Goal: Complete application form

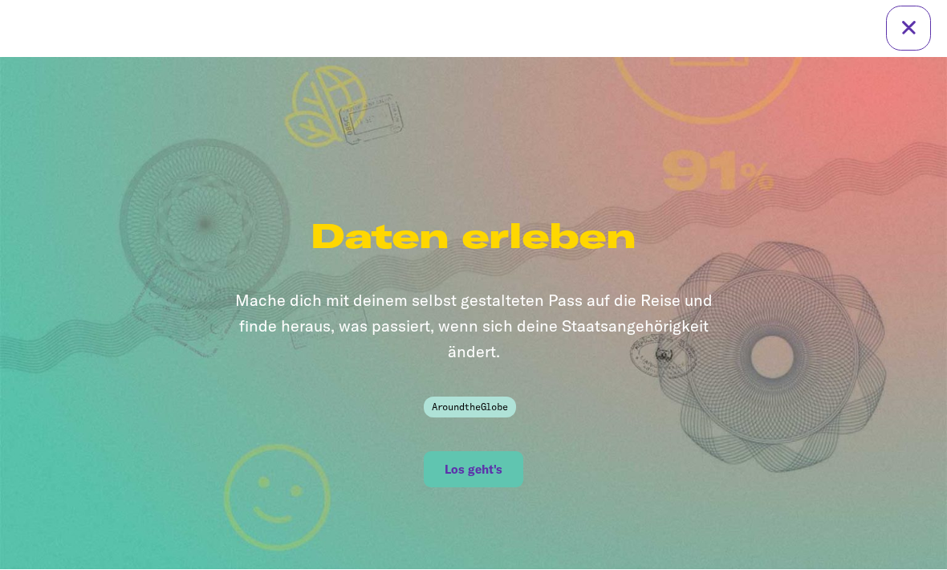
click at [482, 463] on span "Los geht's" at bounding box center [473, 470] width 58 height 14
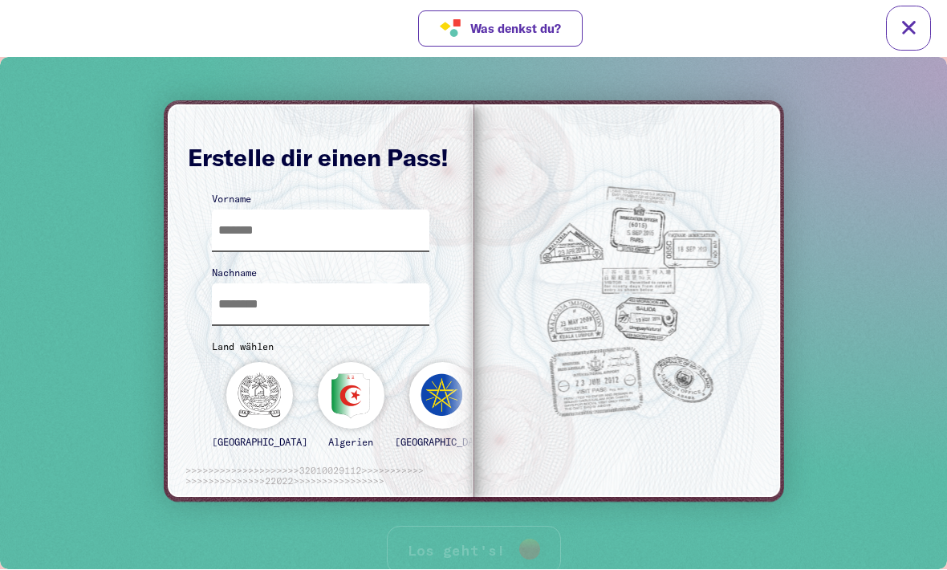
click at [237, 240] on input "text" at bounding box center [321, 229] width 218 height 41
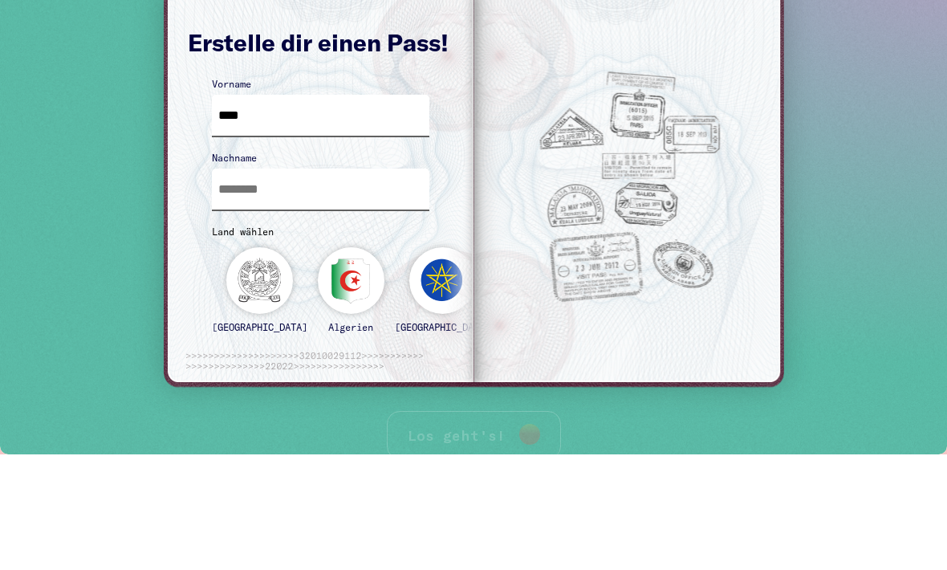
click at [230, 197] on input "text" at bounding box center [321, 188] width 218 height 41
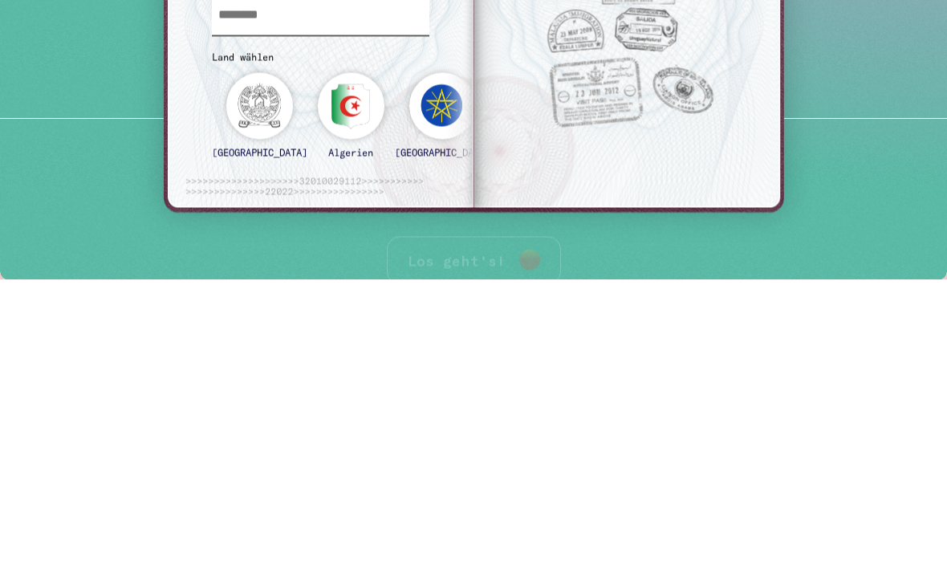
click at [248, 104] on div "[GEOGRAPHIC_DATA]" at bounding box center [259, 122] width 95 height 99
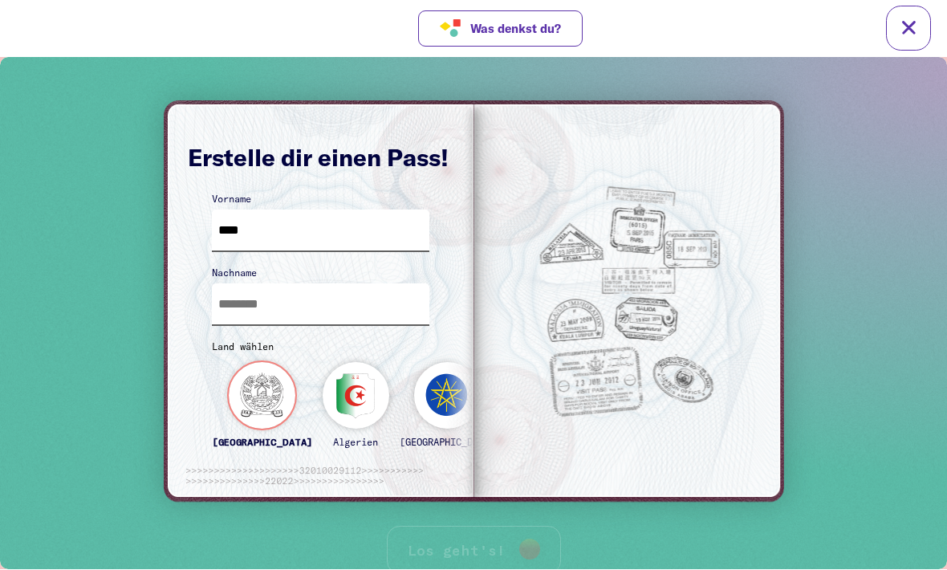
click at [245, 397] on div "[GEOGRAPHIC_DATA]" at bounding box center [262, 411] width 100 height 99
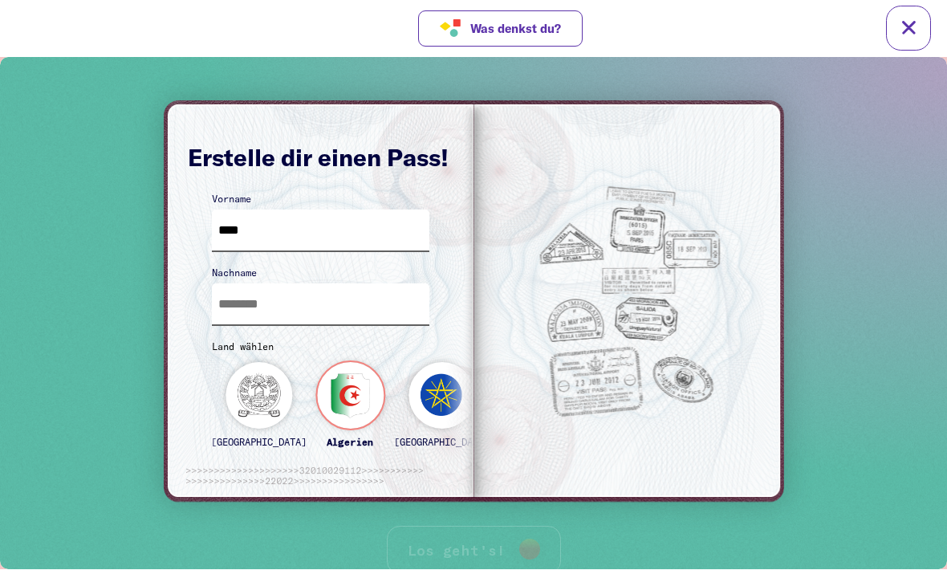
click at [317, 392] on div "Algerien" at bounding box center [350, 411] width 67 height 99
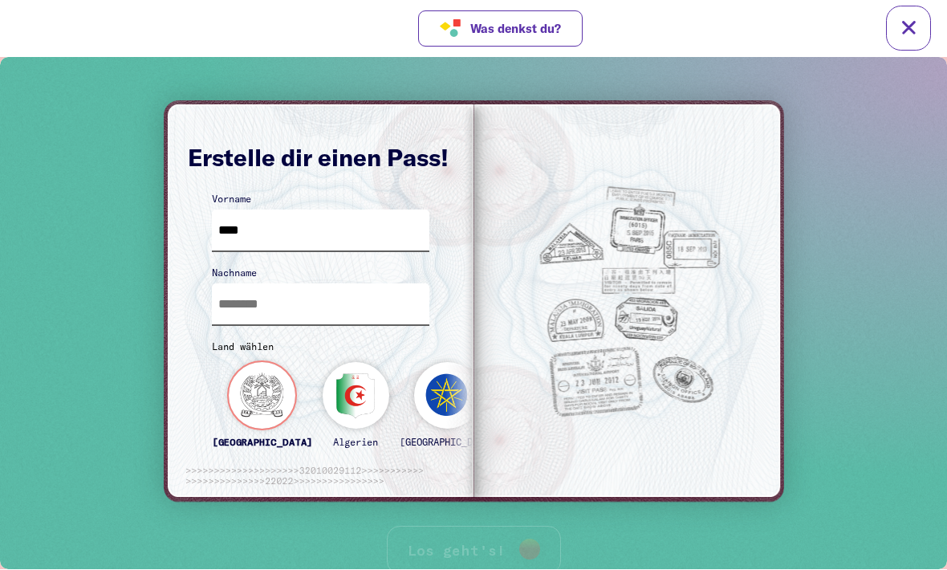
click at [246, 403] on div "[GEOGRAPHIC_DATA]" at bounding box center [262, 411] width 100 height 99
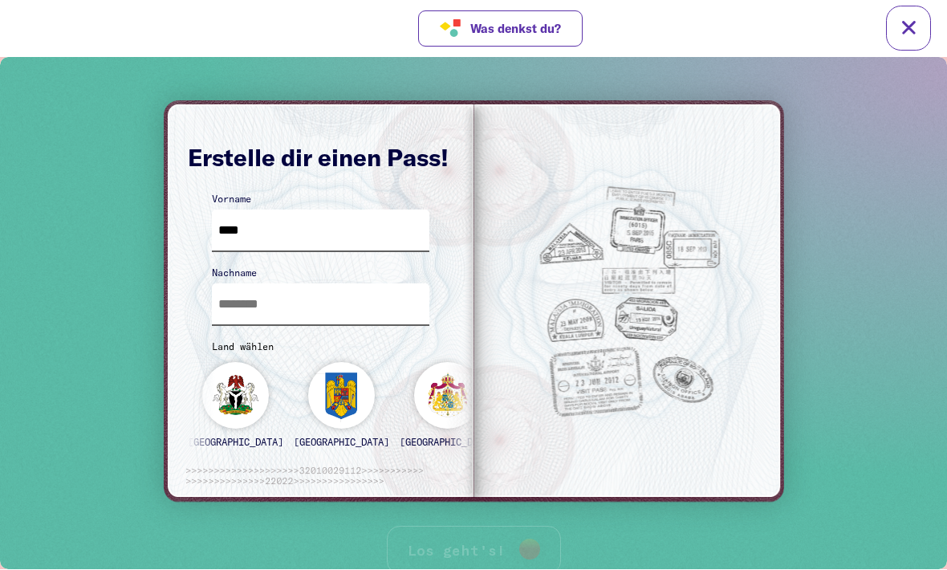
click at [313, 241] on input "****" at bounding box center [321, 229] width 218 height 41
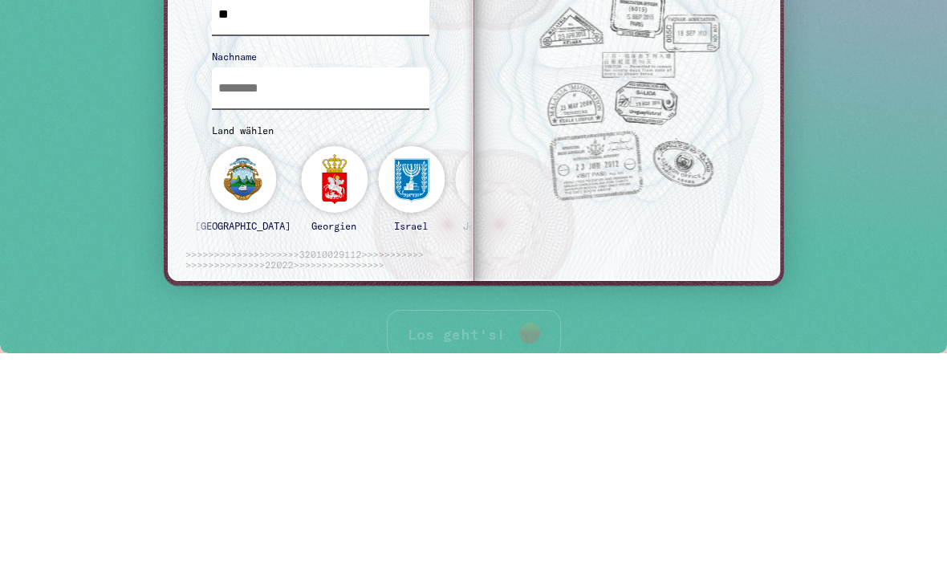
type input "*"
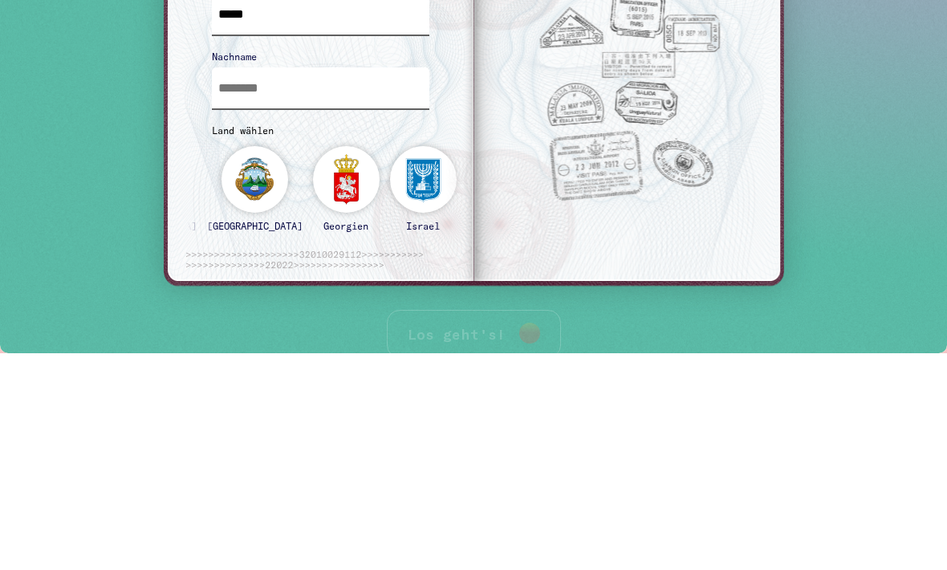
click at [325, 71] on input "text" at bounding box center [321, 87] width 218 height 41
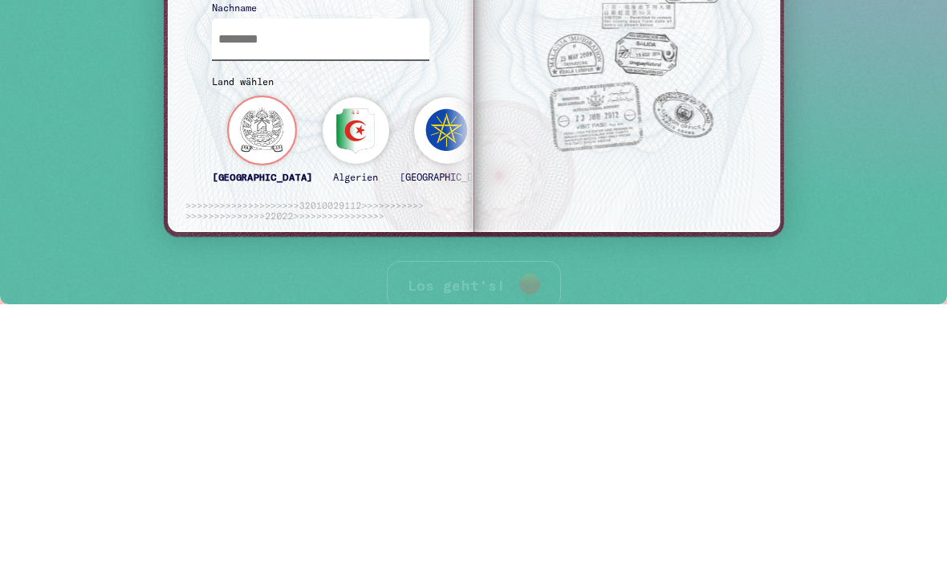
click at [246, 32] on input "text" at bounding box center [321, 38] width 218 height 41
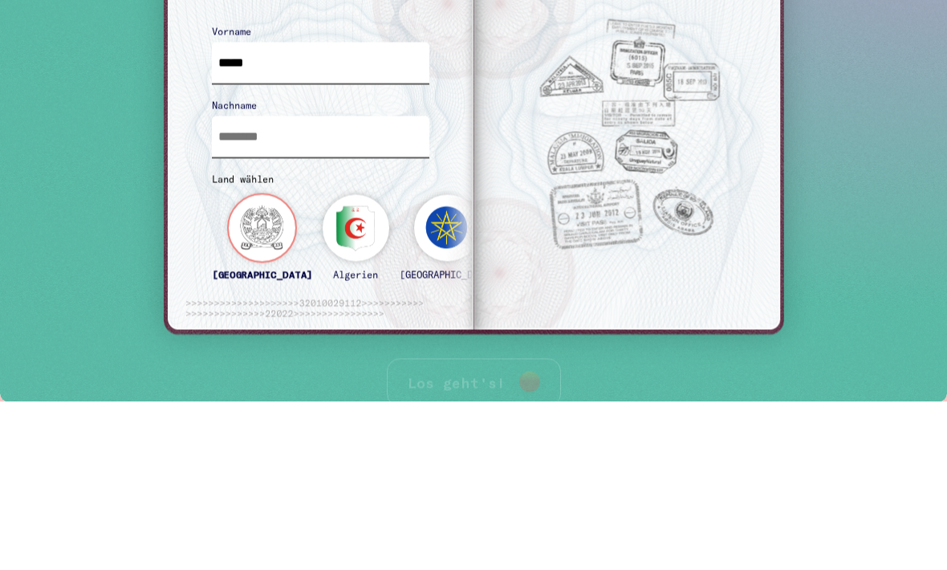
click at [251, 67] on input "*****" at bounding box center [321, 63] width 218 height 41
click at [306, 123] on input "text" at bounding box center [321, 136] width 218 height 41
click at [278, 72] on input "********" at bounding box center [321, 63] width 218 height 41
type input "*"
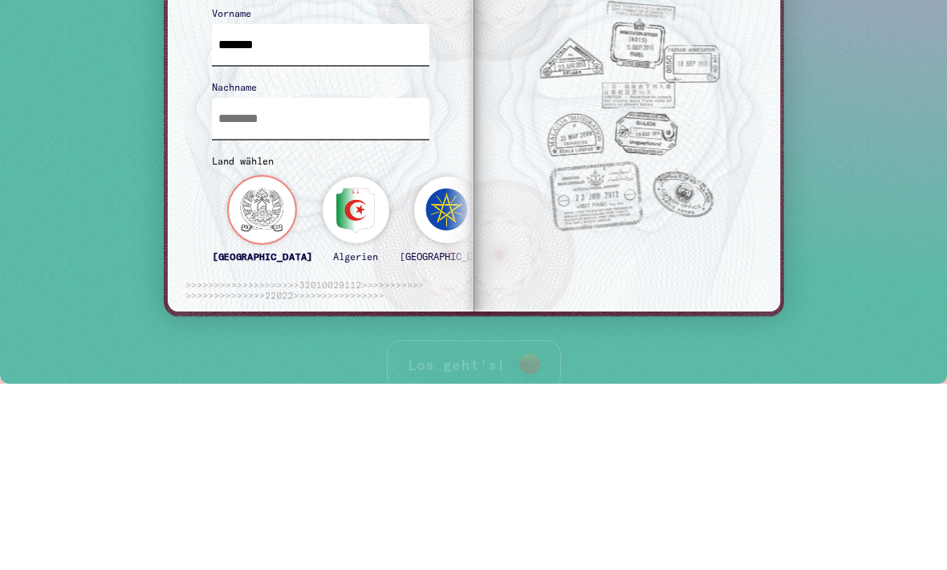
type input "********"
click at [313, 126] on input "text" at bounding box center [321, 118] width 218 height 41
click at [348, 51] on input "********" at bounding box center [321, 44] width 218 height 41
click at [332, 132] on input "text" at bounding box center [321, 118] width 218 height 41
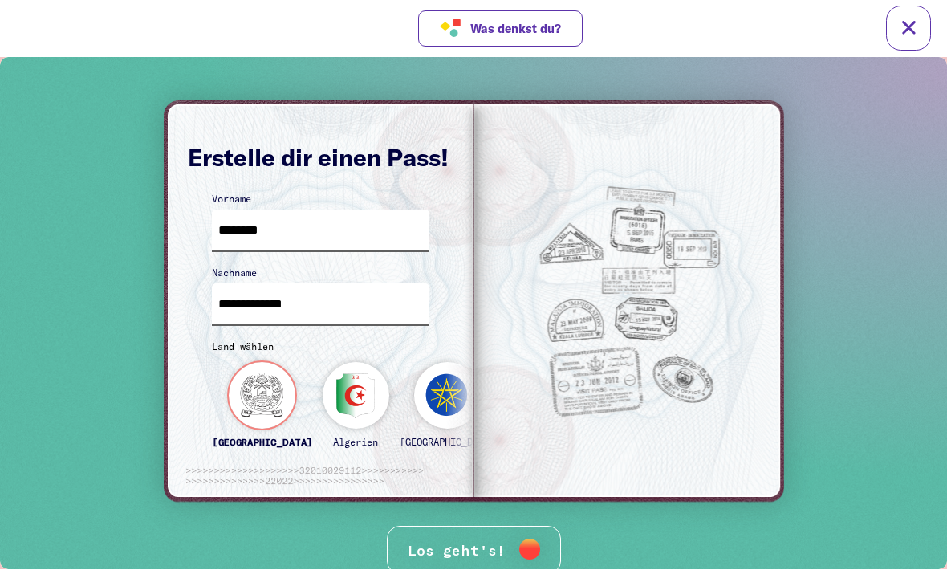
type input "**********"
click at [485, 542] on div "Los geht's!" at bounding box center [474, 549] width 174 height 49
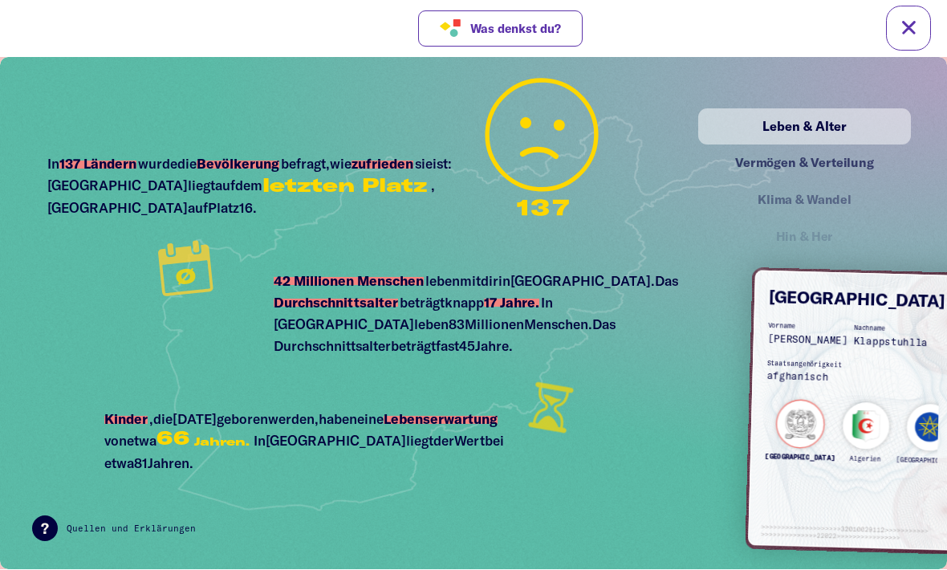
click at [826, 162] on div "Vermögen & Verteilung" at bounding box center [804, 163] width 177 height 20
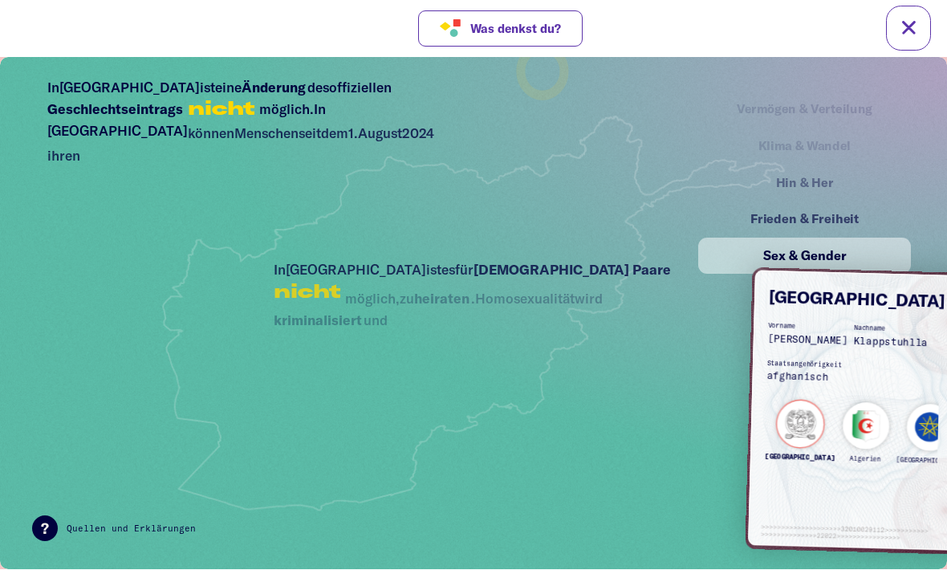
click at [835, 220] on div "Frieden & Freiheit" at bounding box center [804, 219] width 177 height 20
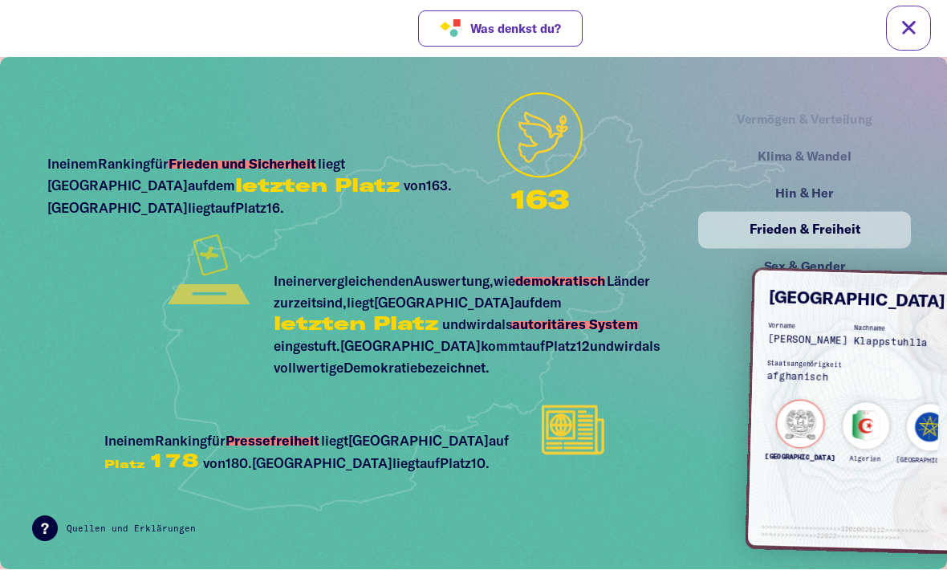
click at [821, 257] on div "Sex & Gender" at bounding box center [804, 266] width 177 height 20
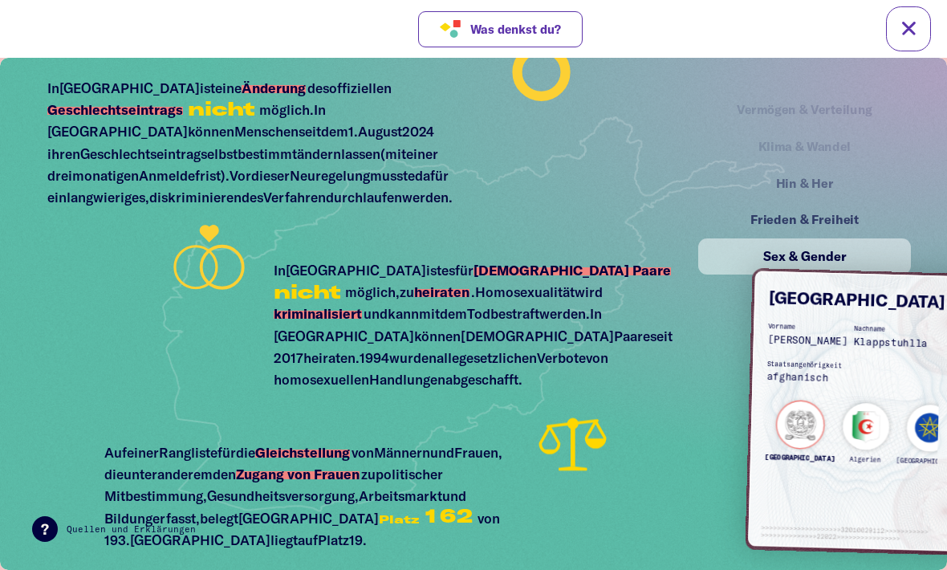
click at [842, 421] on div "Algerien" at bounding box center [866, 437] width 48 height 71
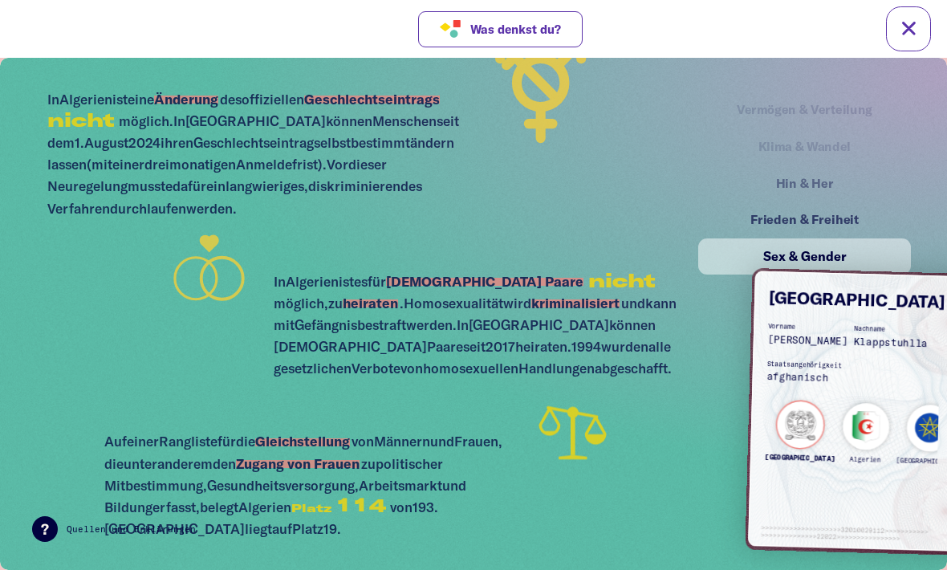
click at [794, 434] on div "[GEOGRAPHIC_DATA]" at bounding box center [800, 435] width 72 height 71
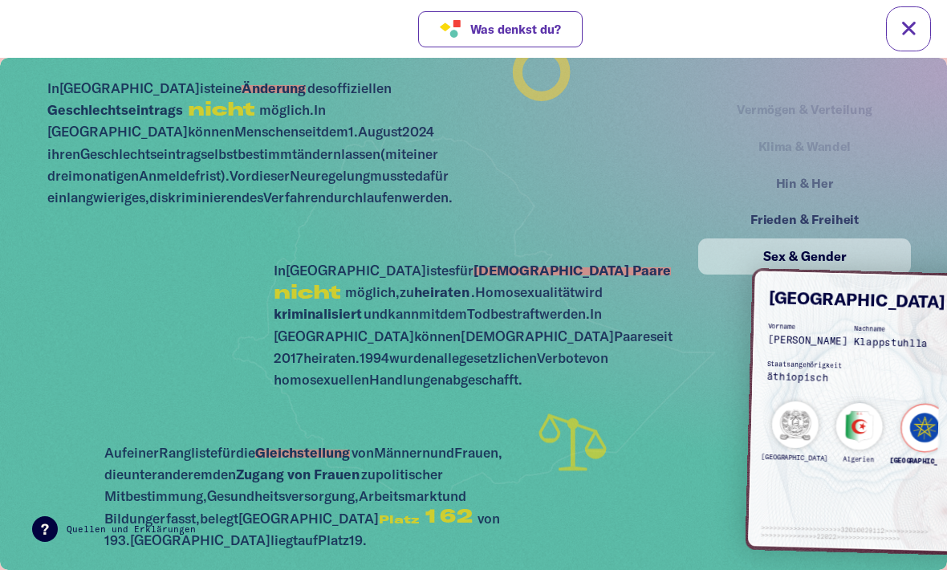
click at [893, 426] on div "[GEOGRAPHIC_DATA]" at bounding box center [924, 439] width 72 height 71
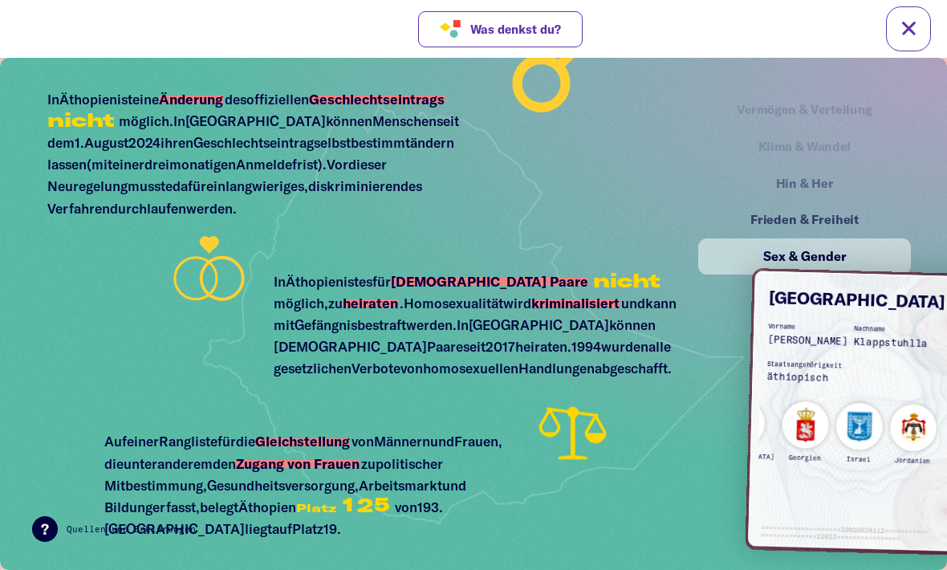
click at [888, 433] on div "Jordanien" at bounding box center [912, 439] width 48 height 71
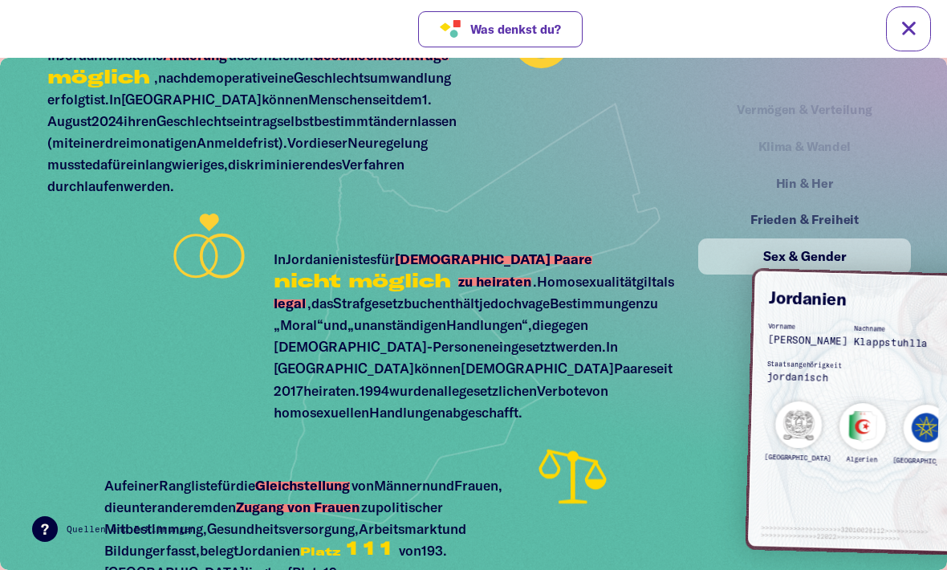
click at [781, 429] on div "[GEOGRAPHIC_DATA]" at bounding box center [798, 435] width 69 height 71
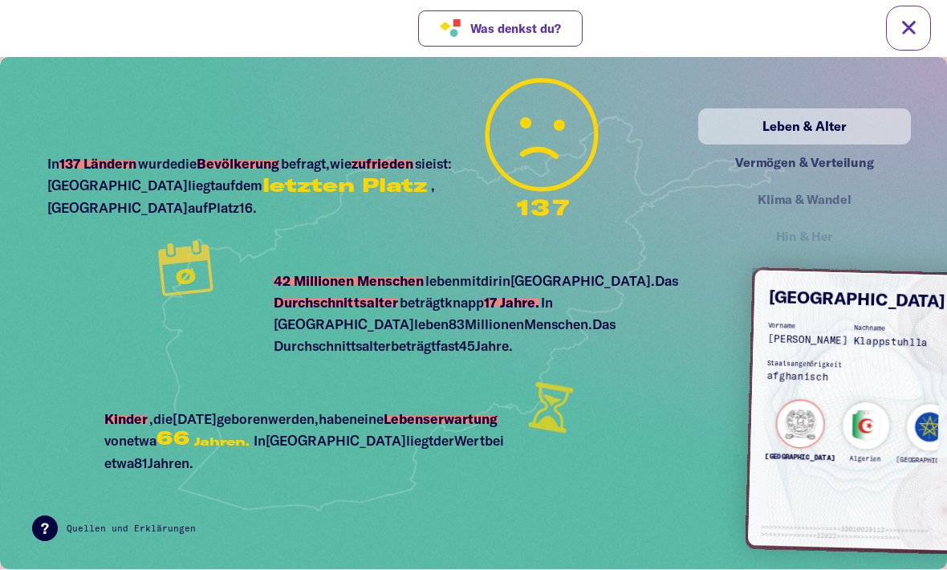
click at [838, 155] on div "Vermögen & Verteilung" at bounding box center [804, 163] width 177 height 20
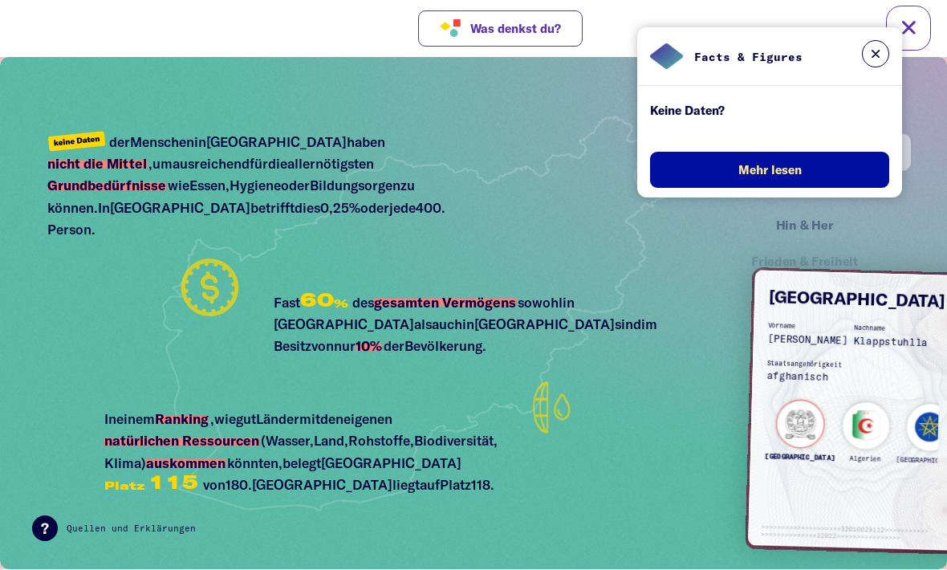
click at [880, 52] on button at bounding box center [875, 54] width 27 height 27
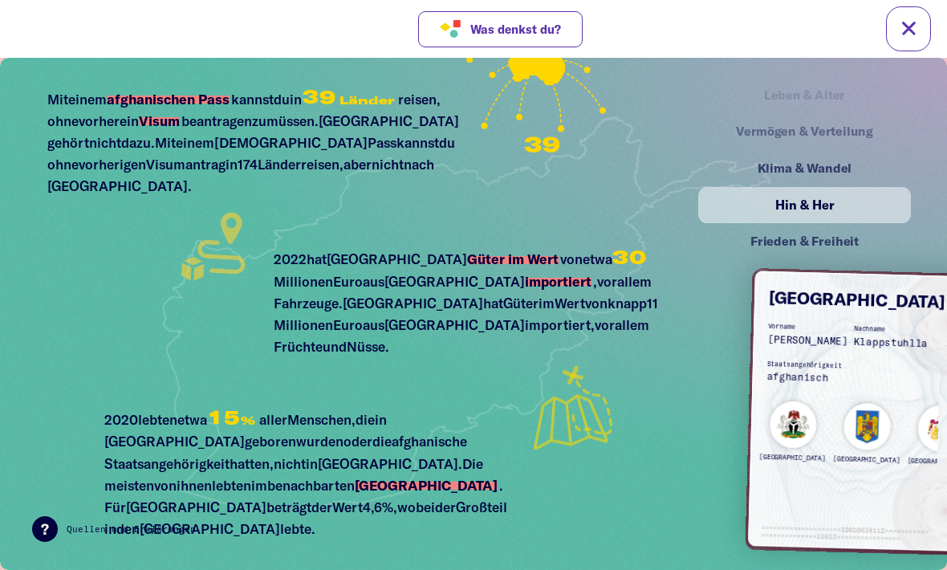
click at [832, 172] on div "Klima & Wandel" at bounding box center [804, 168] width 177 height 20
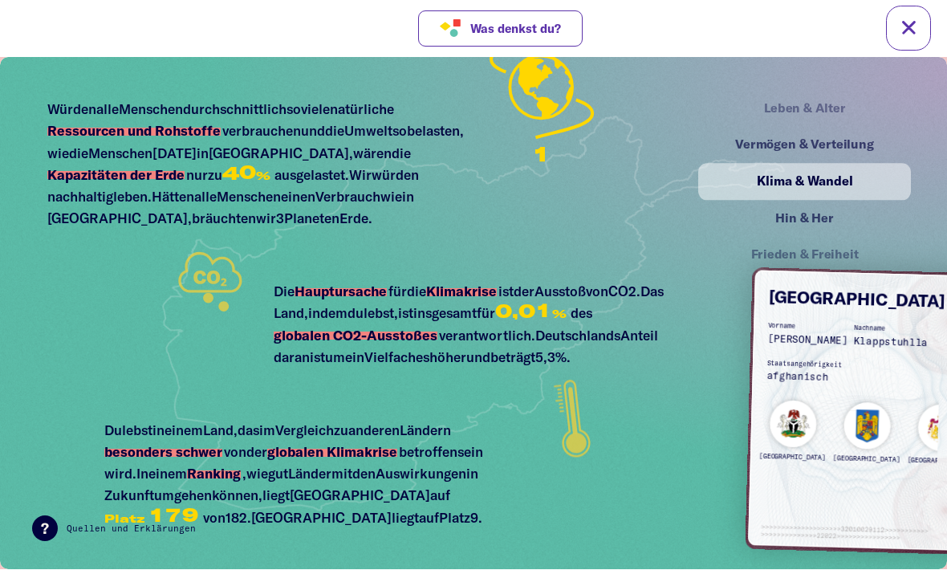
click at [845, 144] on div "Vermögen & Verteilung" at bounding box center [804, 145] width 177 height 20
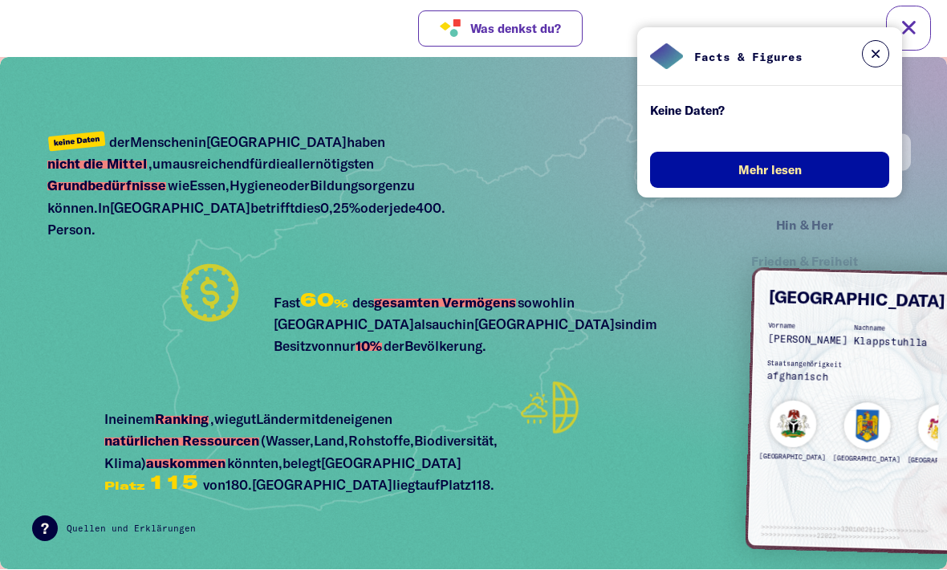
click at [880, 55] on button at bounding box center [875, 54] width 27 height 27
